Goal: Task Accomplishment & Management: Use online tool/utility

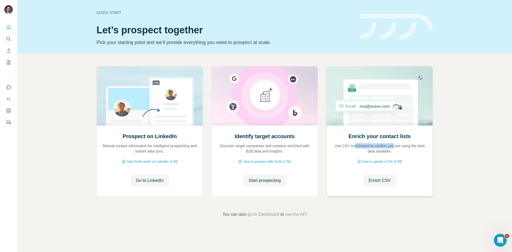
drag, startPoint x: 356, startPoint y: 146, endPoint x: 400, endPoint y: 145, distance: 43.7
click at [400, 145] on p "Use CSV enrichment to confirm you are using the best data available." at bounding box center [379, 148] width 95 height 11
drag, startPoint x: 401, startPoint y: 151, endPoint x: 343, endPoint y: 145, distance: 58.4
click at [343, 145] on p "Use CSV enrichment to confirm you are using the best data available." at bounding box center [379, 148] width 95 height 11
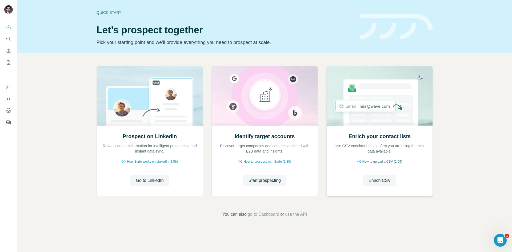
click at [336, 160] on div "How to upload a CSV (2:59)" at bounding box center [379, 161] width 95 height 5
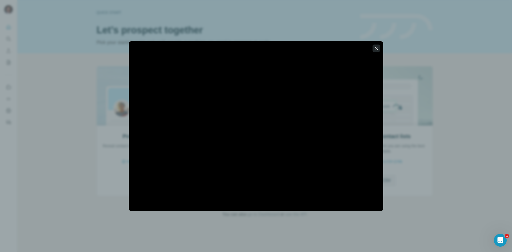
click at [376, 50] on icon "button" at bounding box center [375, 48] width 5 height 5
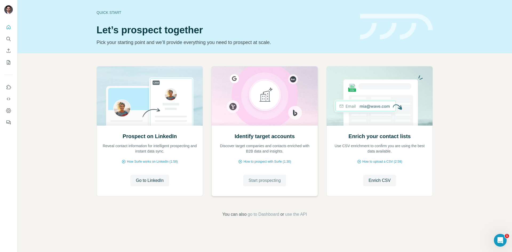
click at [269, 178] on span "Start prospecting" at bounding box center [264, 180] width 32 height 6
click at [380, 183] on span "Enrich CSV" at bounding box center [379, 180] width 22 height 6
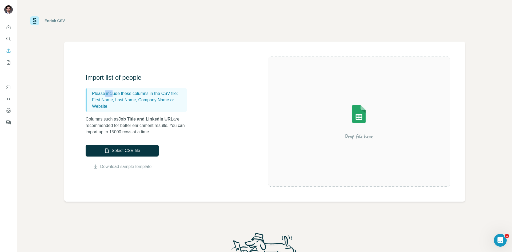
drag, startPoint x: 104, startPoint y: 90, endPoint x: 113, endPoint y: 96, distance: 10.7
click at [113, 96] on p "Please include these columns in the CSV file:" at bounding box center [138, 93] width 93 height 6
click at [92, 100] on p "First Name, Last Name, Company Name or Website." at bounding box center [138, 103] width 93 height 13
drag, startPoint x: 90, startPoint y: 100, endPoint x: 147, endPoint y: 103, distance: 56.6
click at [147, 103] on div "Please include these columns in the CSV file: First Name, Last Name, Company Na…" at bounding box center [136, 99] width 101 height 23
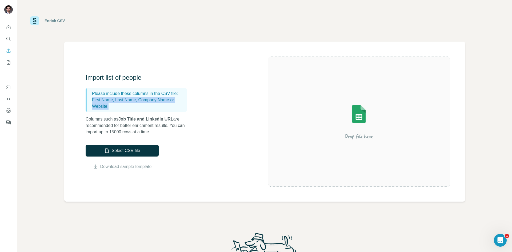
click at [147, 103] on p "First Name, Last Name, Company Name or Website." at bounding box center [138, 103] width 93 height 13
click at [122, 120] on span "Job Title and LinkedIn URL" at bounding box center [145, 119] width 55 height 5
click at [167, 121] on span "Job Title and LinkedIn URL" at bounding box center [145, 119] width 55 height 5
click at [168, 124] on p "Columns such as Job Title and LinkedIn URL are recommended for better enrichmen…" at bounding box center [139, 125] width 107 height 19
drag, startPoint x: 168, startPoint y: 127, endPoint x: 168, endPoint y: 131, distance: 4.0
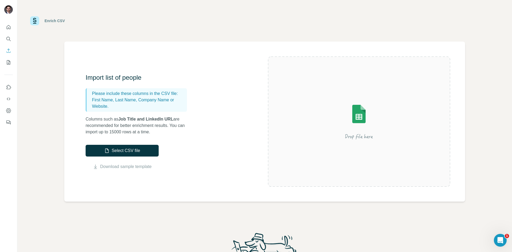
click at [168, 131] on p "Columns such as Job Title and LinkedIn URL are recommended for better enrichmen…" at bounding box center [139, 125] width 107 height 19
click at [171, 137] on div "Import list of people Please include these columns in the CSV file: First Name,…" at bounding box center [177, 121] width 182 height 96
